Goal: Use online tool/utility: Utilize a website feature to perform a specific function

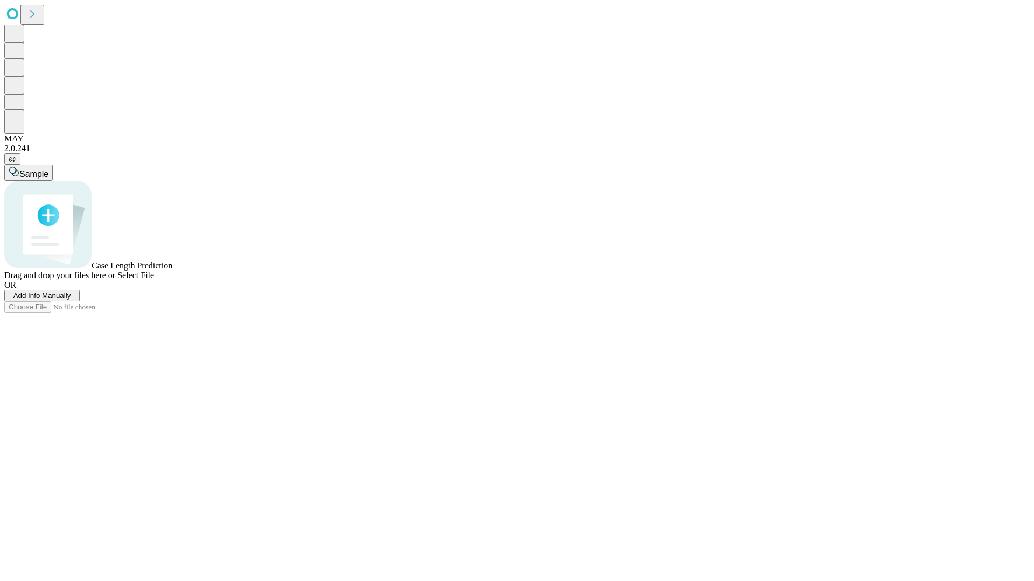
click at [154, 280] on span "Select File" at bounding box center [135, 275] width 37 height 9
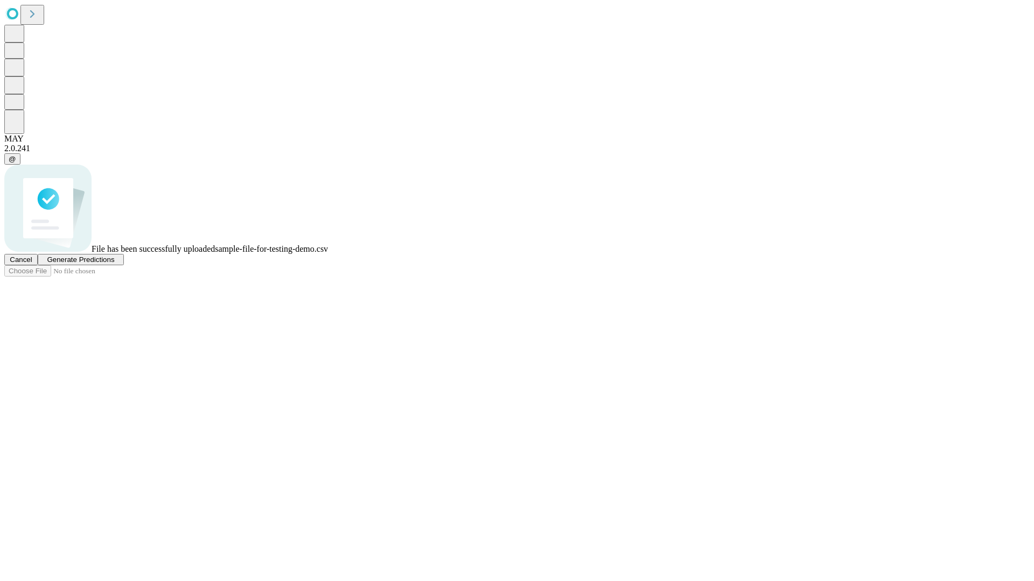
click at [114, 264] on span "Generate Predictions" at bounding box center [80, 260] width 67 height 8
